Goal: Complete application form: Complete application form

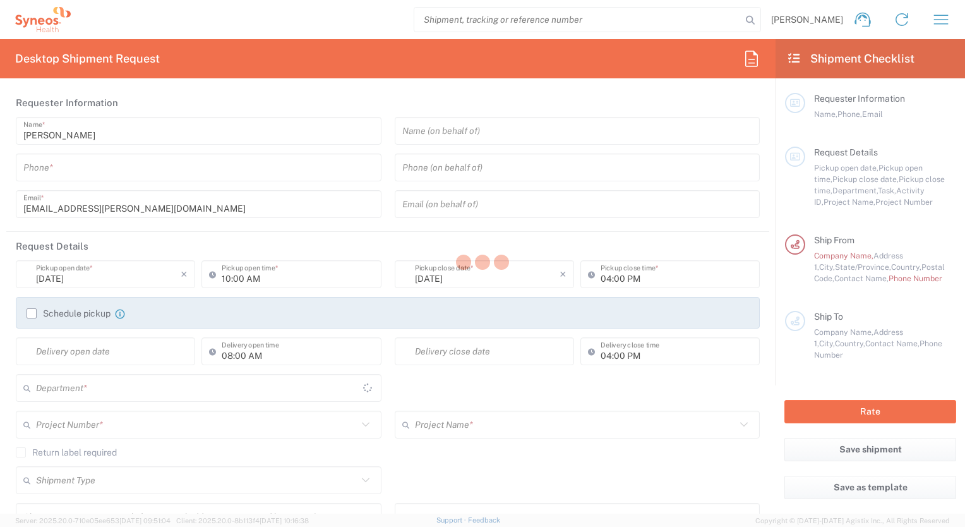
type input "8561"
type input "[US_STATE]"
type input "[GEOGRAPHIC_DATA]"
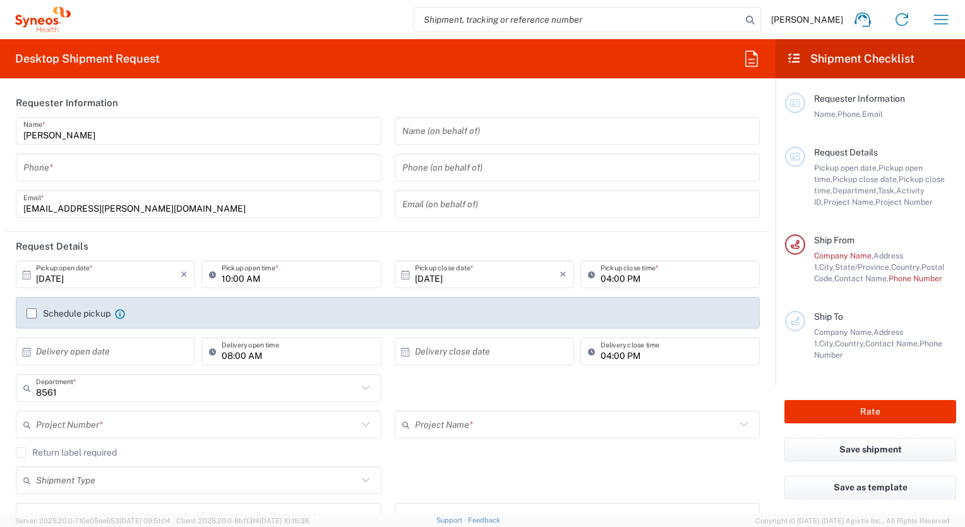
type input "Syneos Health, LLC-[GEOGRAPHIC_DATA] [GEOGRAPHIC_DATA] [GEOGRAPHIC_DATA]"
click at [933, 27] on icon "button" at bounding box center [941, 19] width 20 height 20
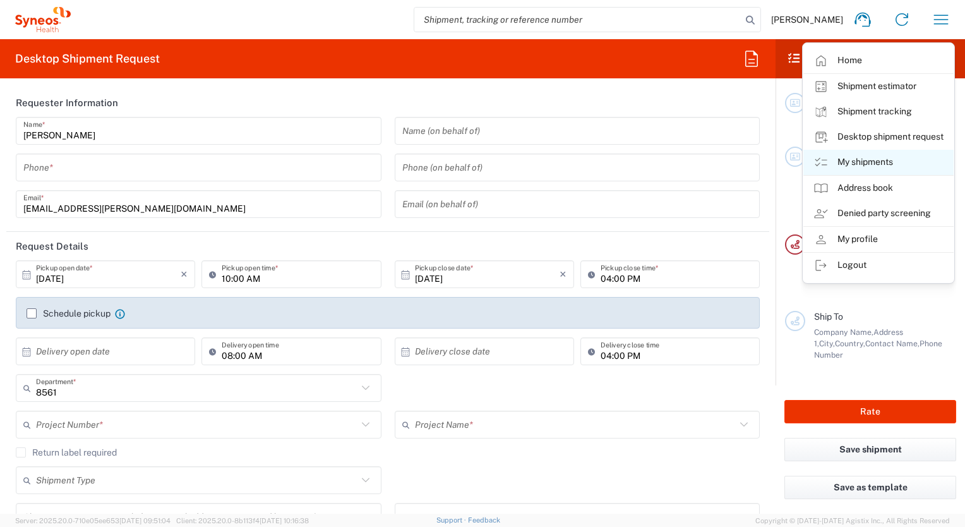
click at [854, 167] on link "My shipments" at bounding box center [878, 162] width 150 height 25
